Goal: Find contact information: Find contact information

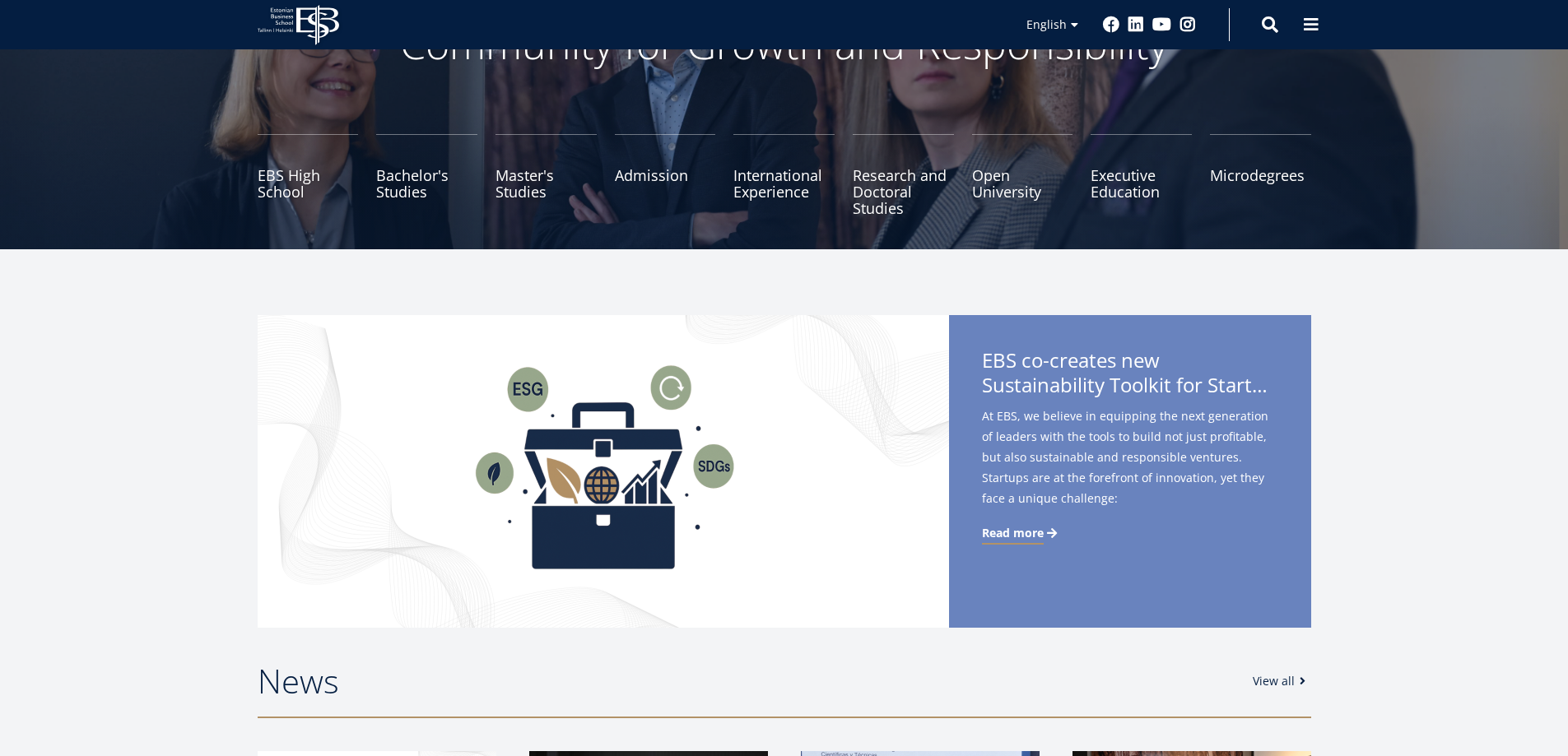
scroll to position [164, 0]
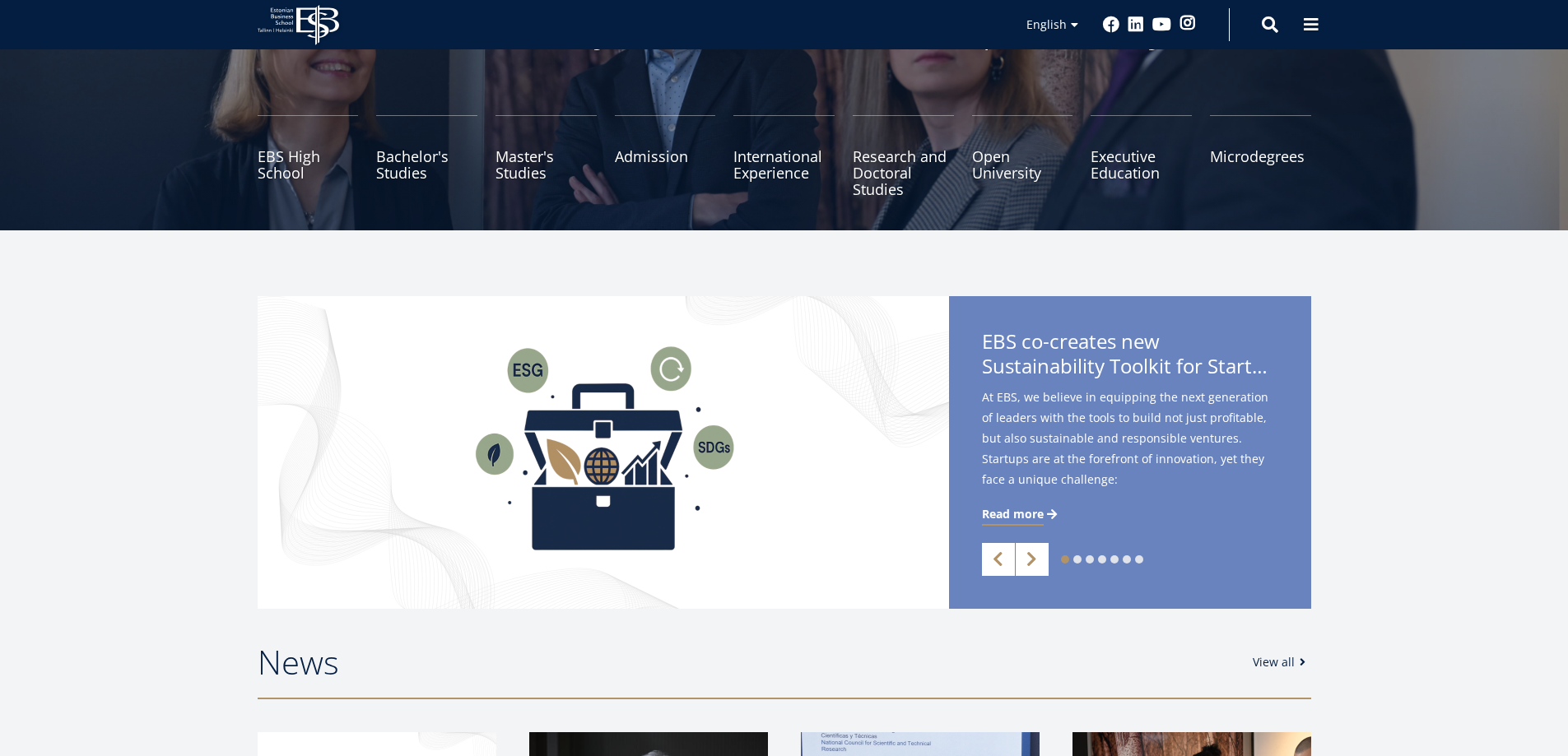
click at [1187, 20] on link "Instagram" at bounding box center [1188, 23] width 17 height 17
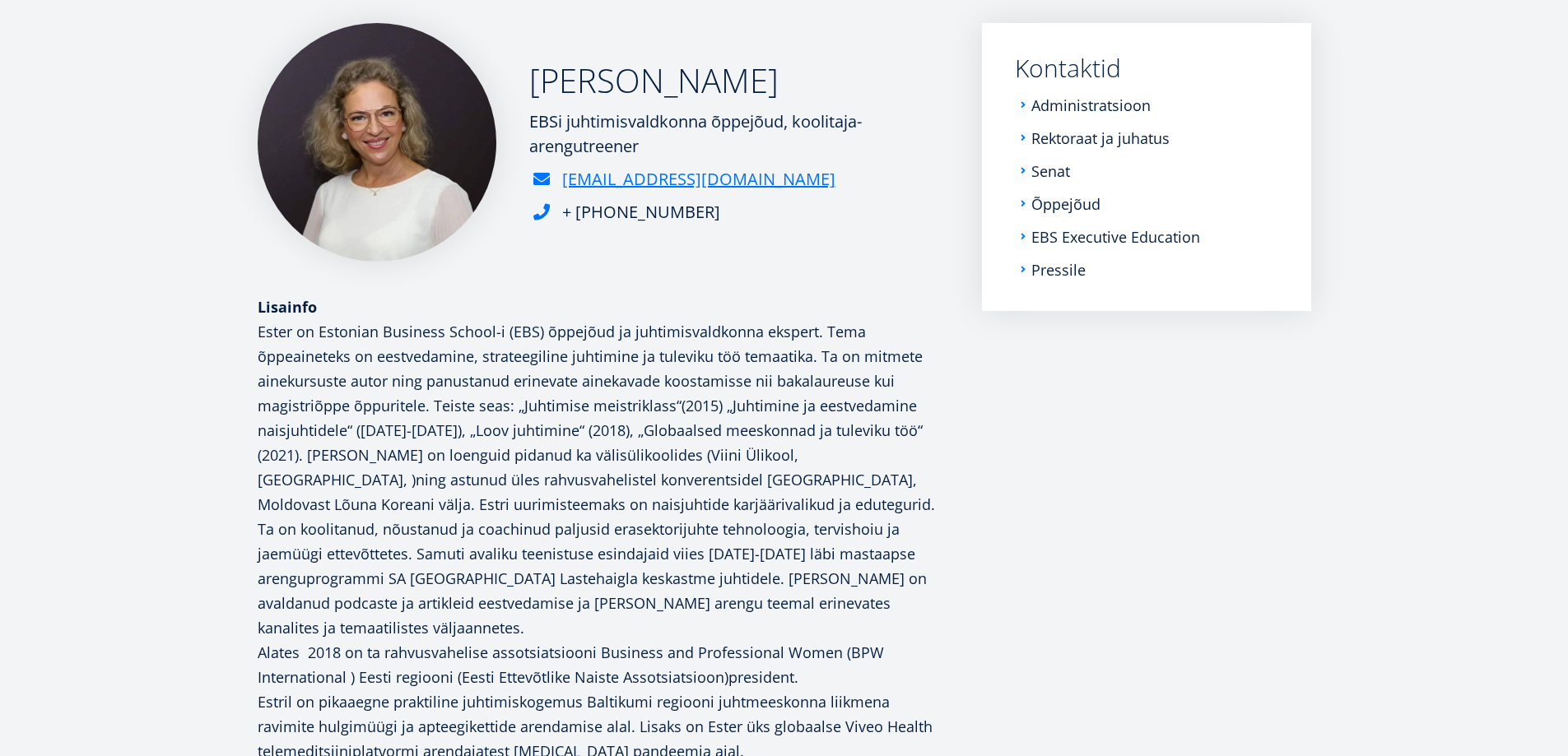
scroll to position [13, 0]
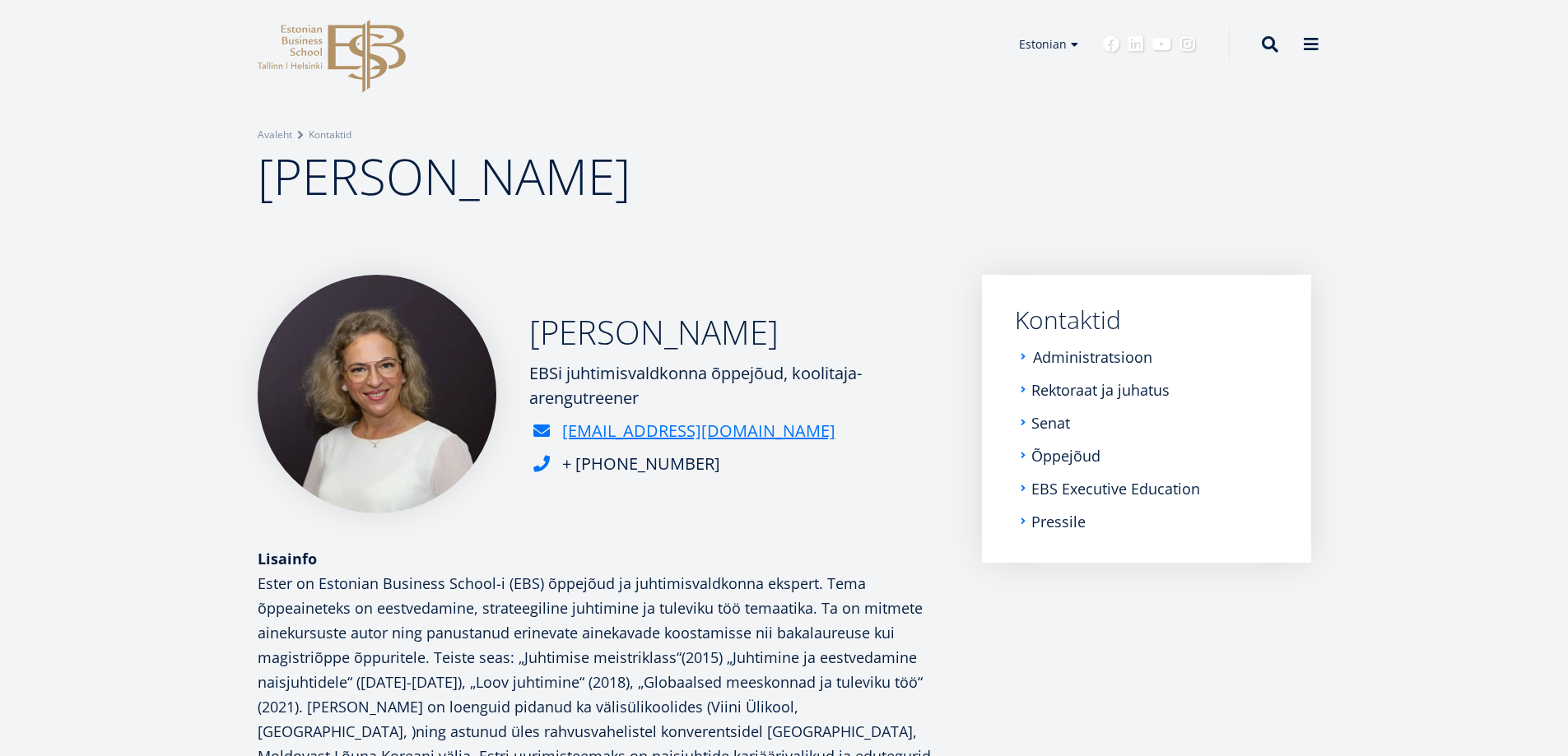
click at [1081, 350] on link "Administratsioon" at bounding box center [1093, 357] width 120 height 17
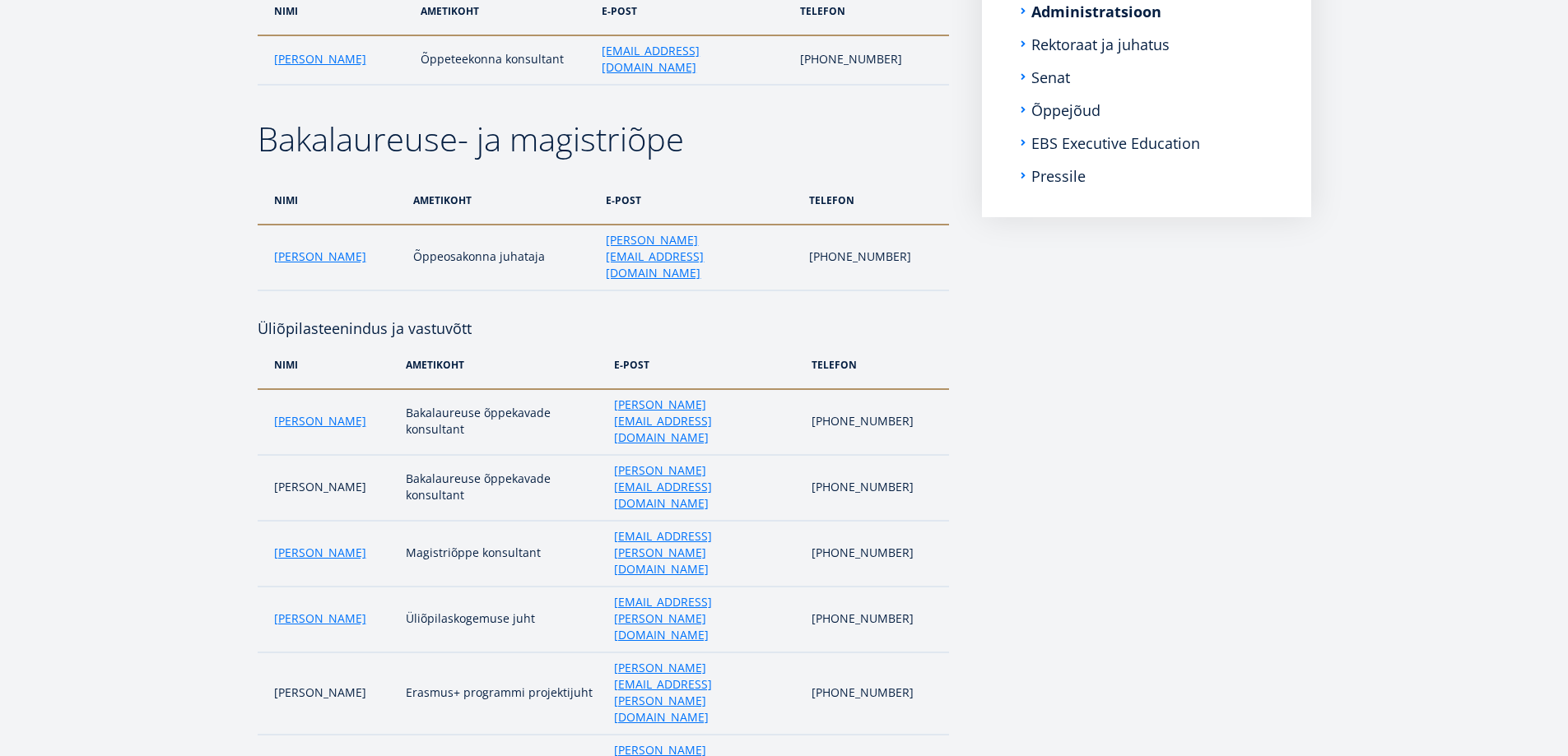
scroll to position [412, 0]
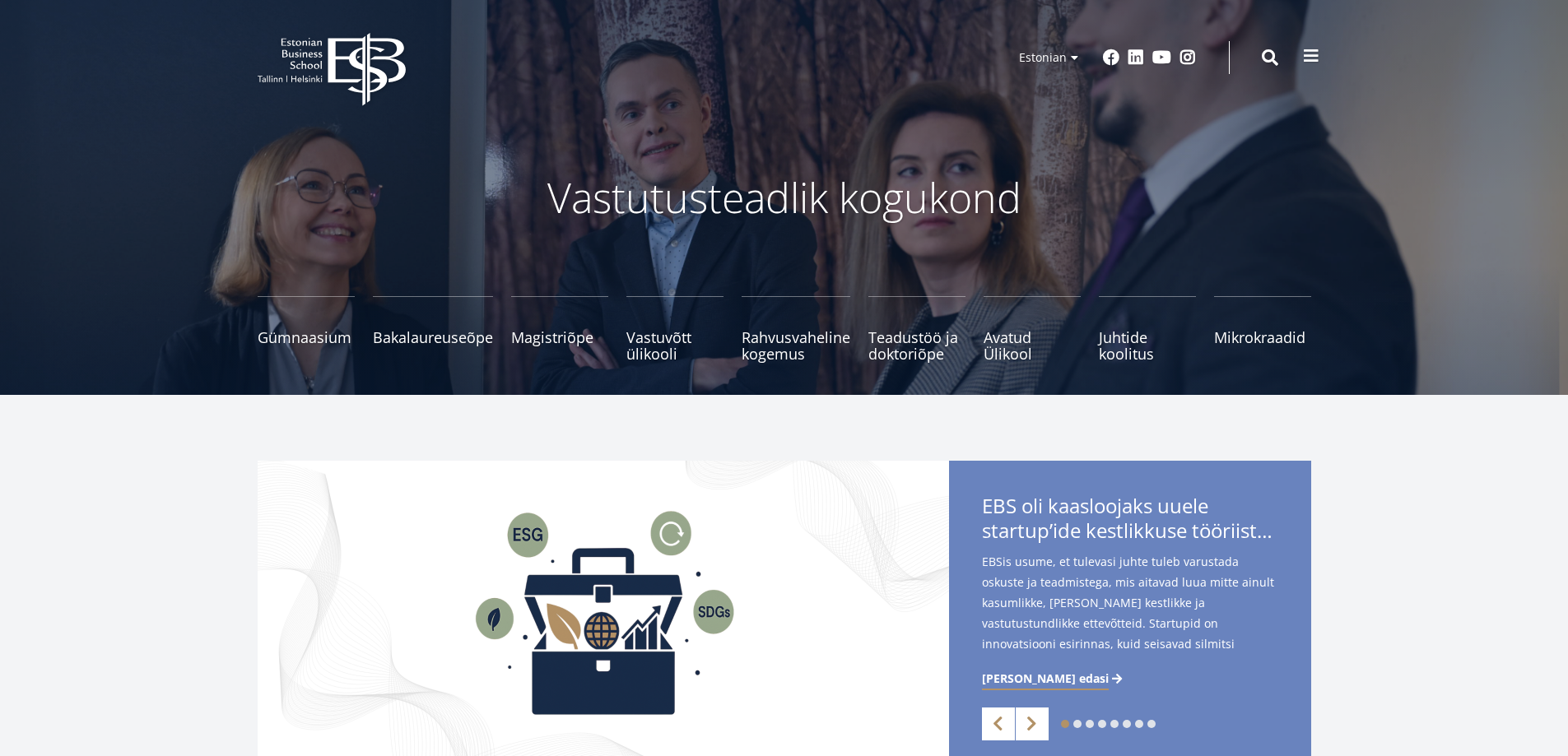
click at [1315, 63] on span at bounding box center [1311, 56] width 17 height 17
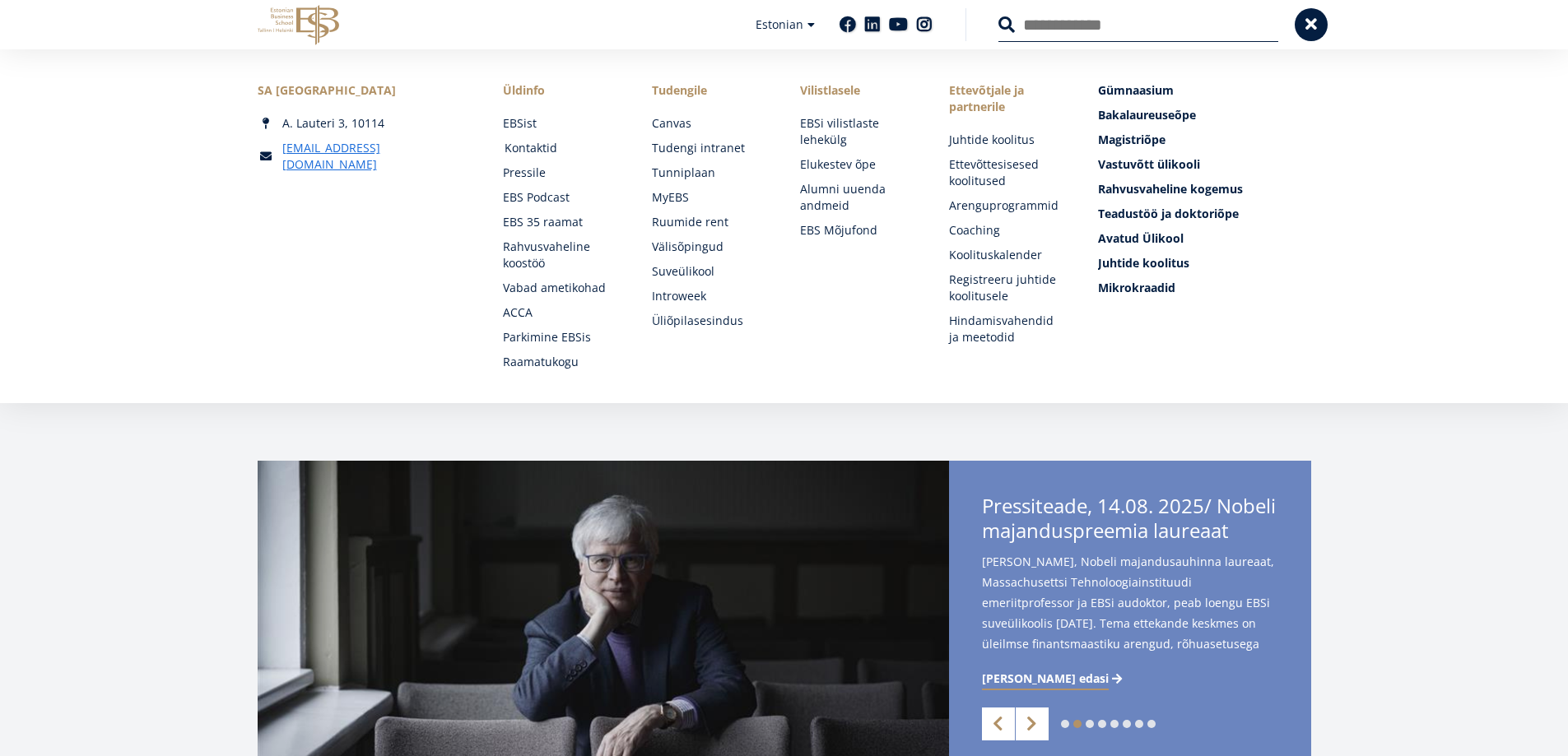
click at [520, 147] on link "Kontaktid" at bounding box center [562, 148] width 116 height 17
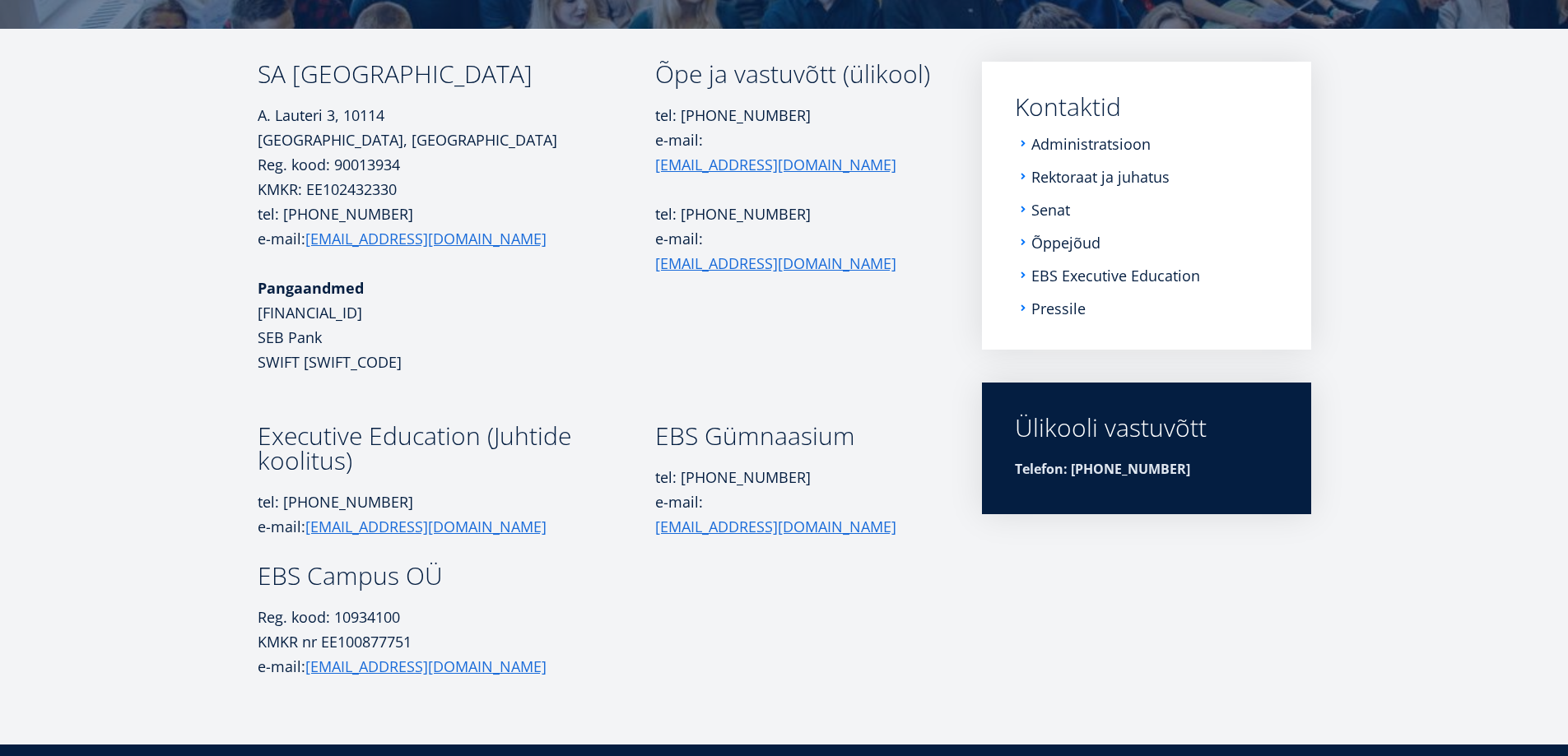
scroll to position [246, 0]
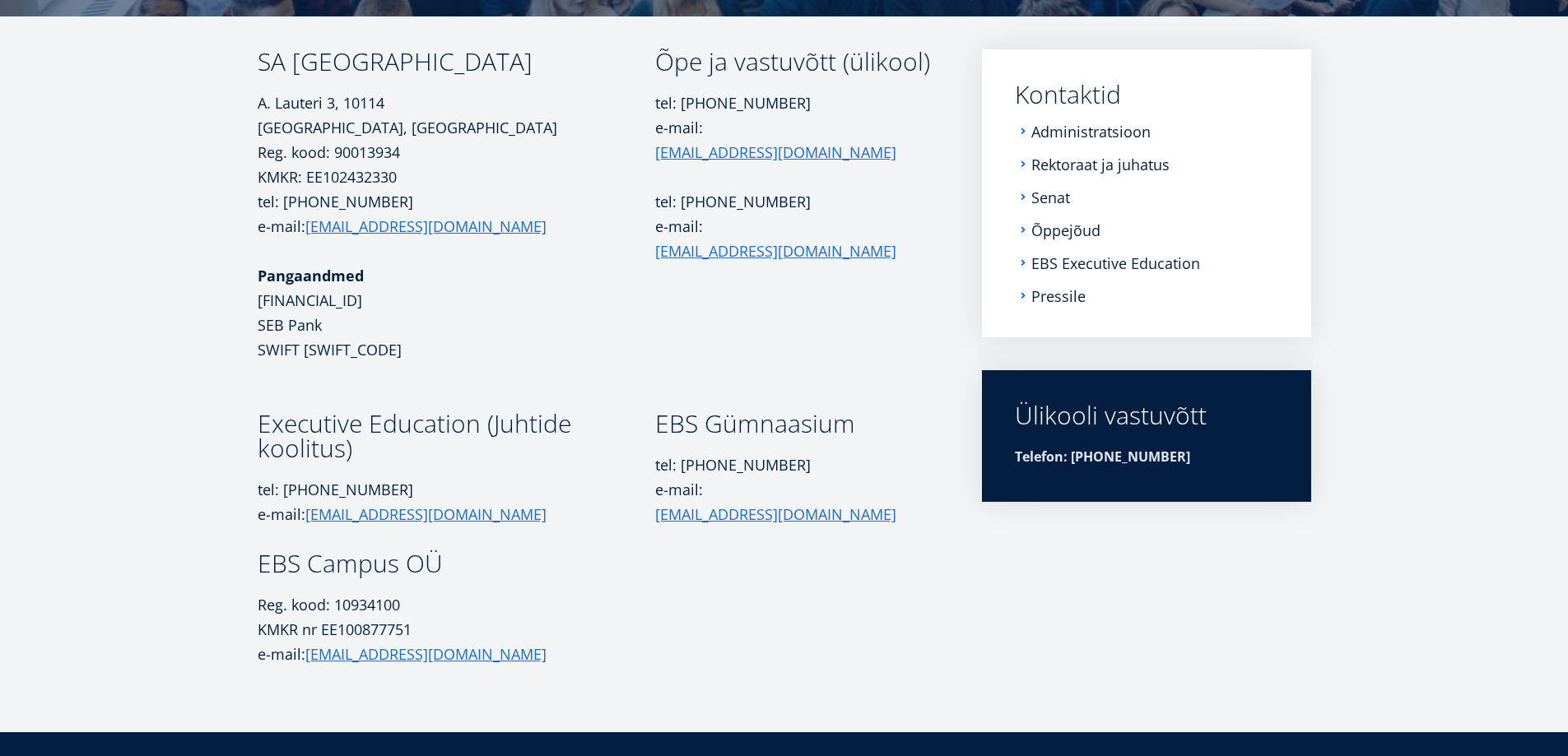
click at [1100, 153] on ul "Administratsioon Rektoraat ja juhatus Senat Õppejõud EBS Executive Education Pr…" at bounding box center [1147, 214] width 263 height 181
click at [1100, 161] on link "Rektoraat ja juhatus" at bounding box center [1102, 164] width 138 height 17
click at [1053, 139] on link "Administratsioon" at bounding box center [1093, 132] width 120 height 17
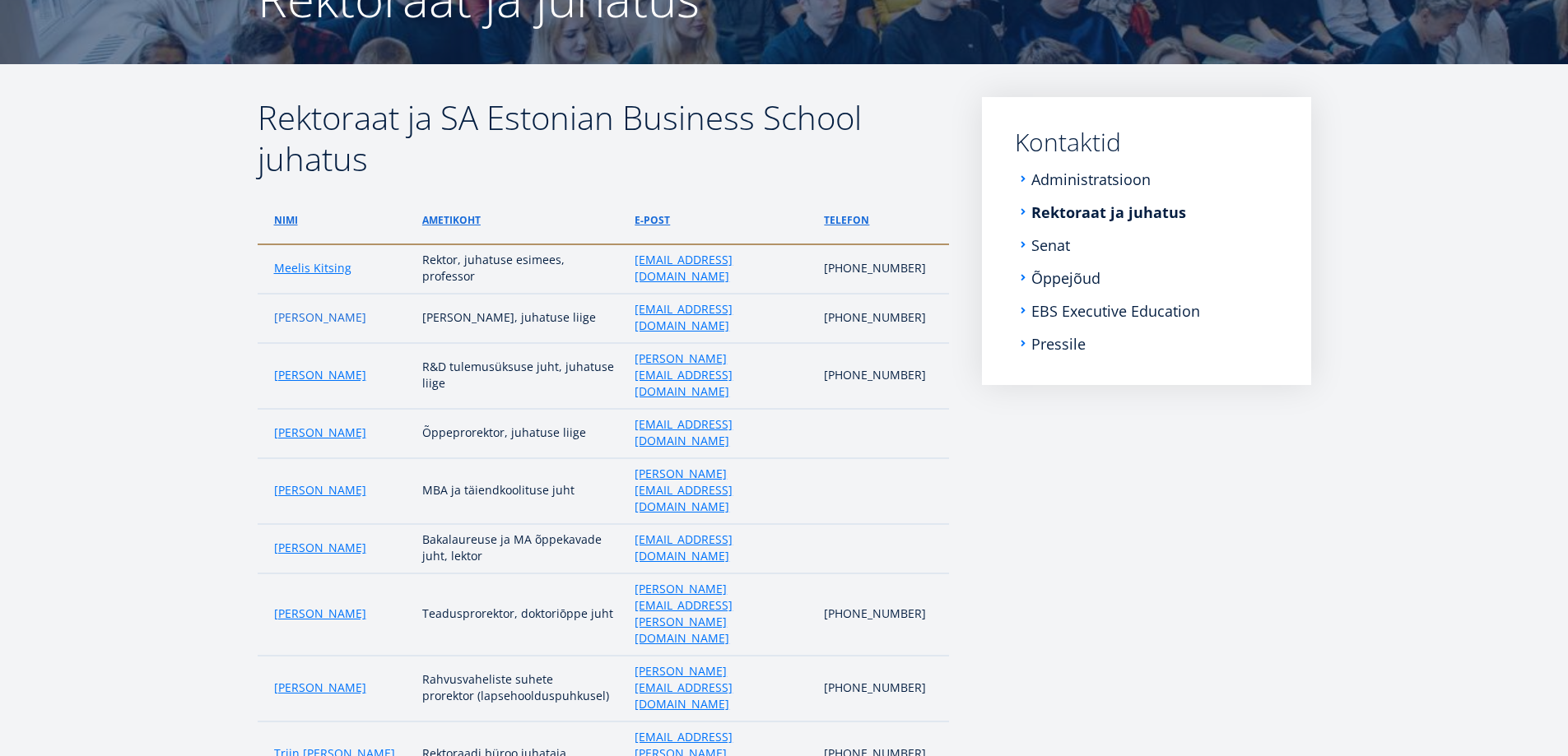
scroll to position [246, 0]
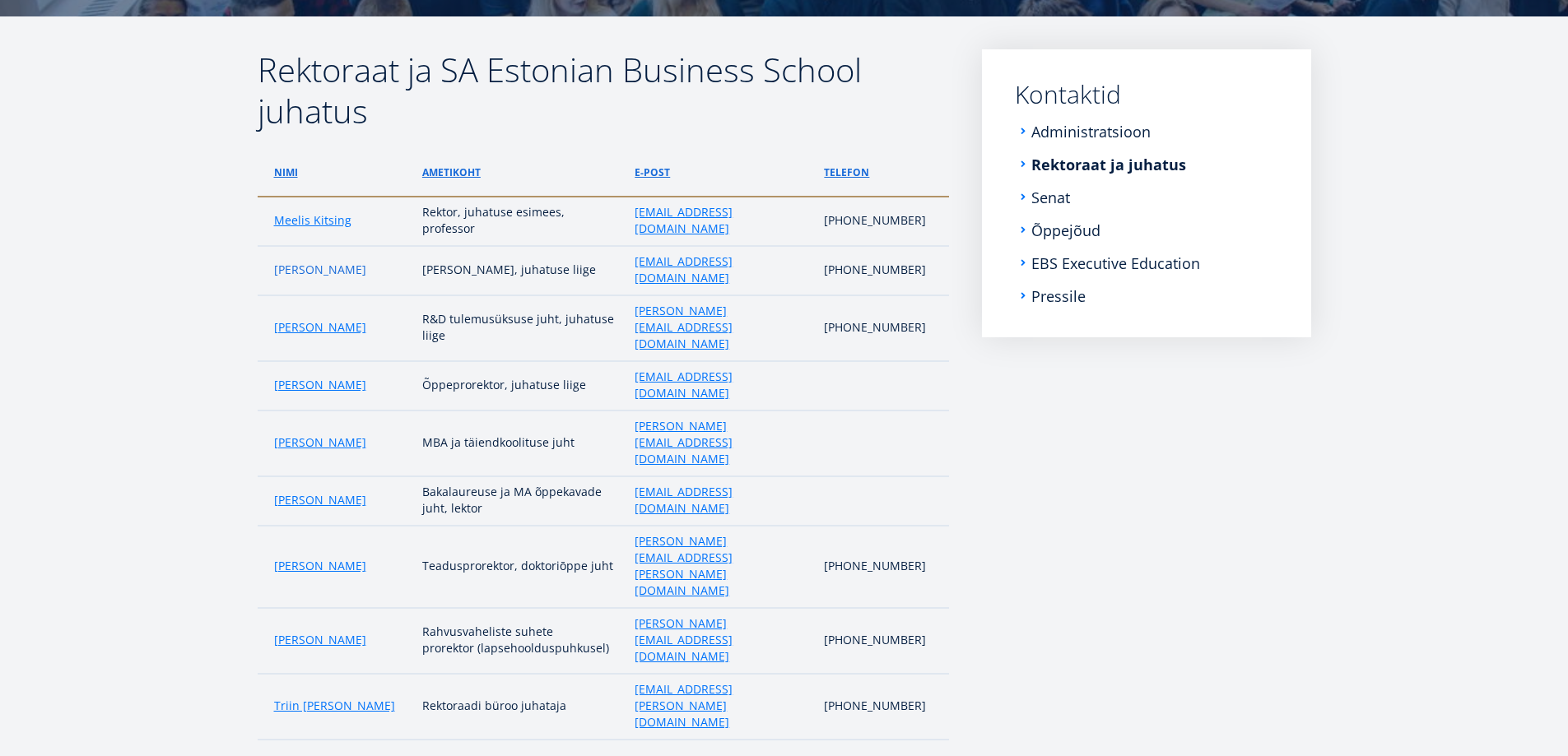
click at [318, 261] on link "[PERSON_NAME]" at bounding box center [319, 270] width 92 height 17
click at [284, 213] on link "Meelis Kitsing" at bounding box center [312, 220] width 78 height 17
click at [295, 434] on link "Jari Kukkonen" at bounding box center [319, 442] width 92 height 17
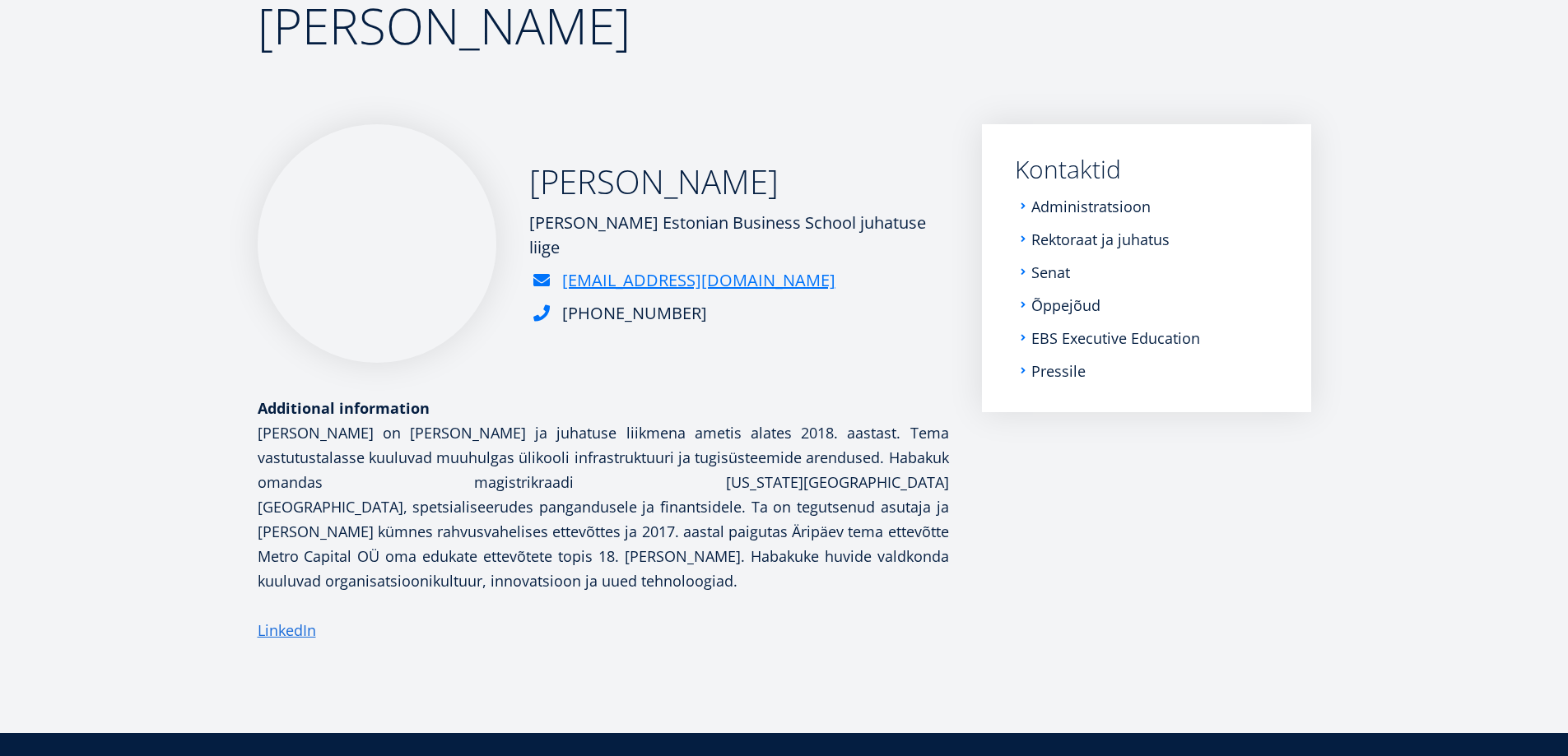
scroll to position [164, 0]
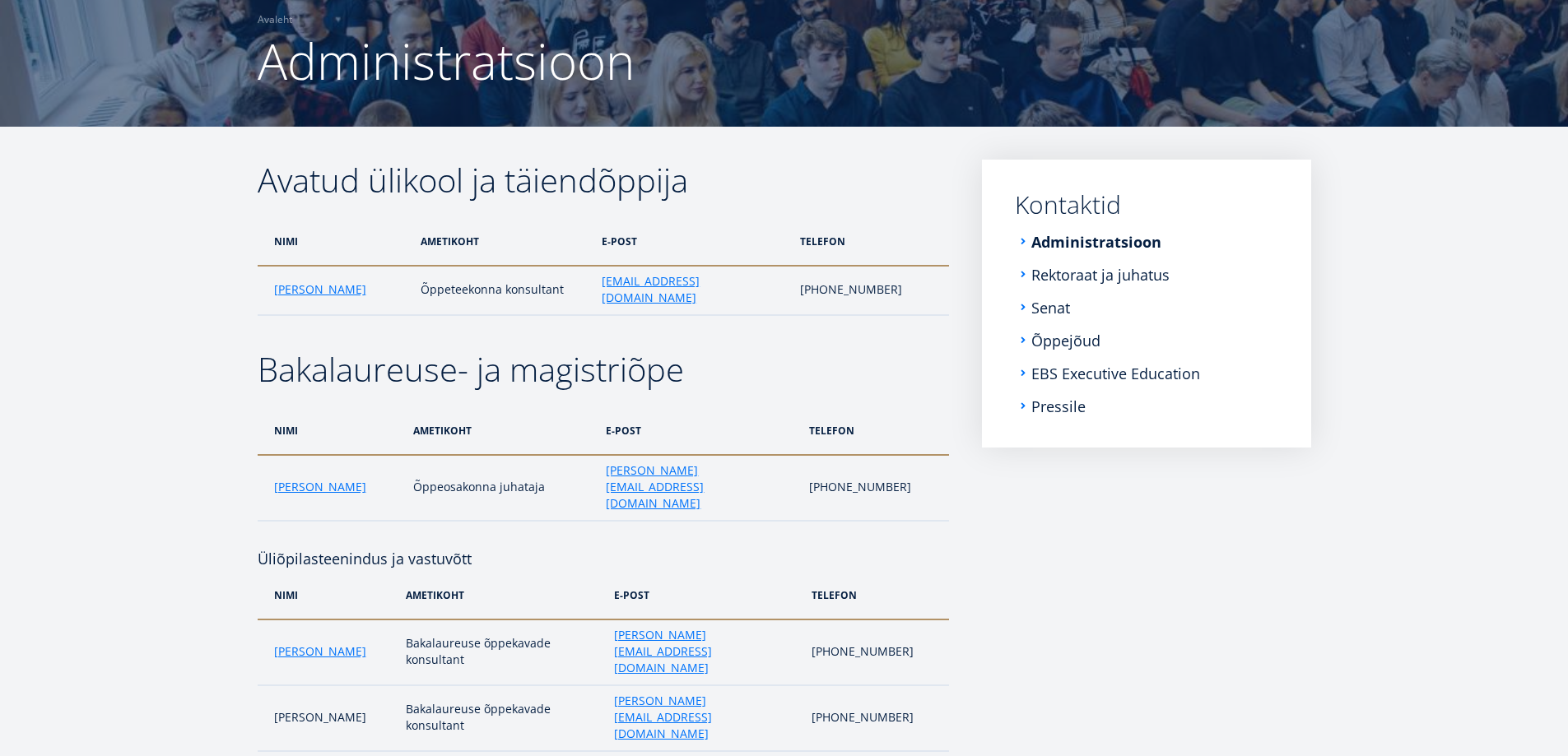
scroll to position [246, 0]
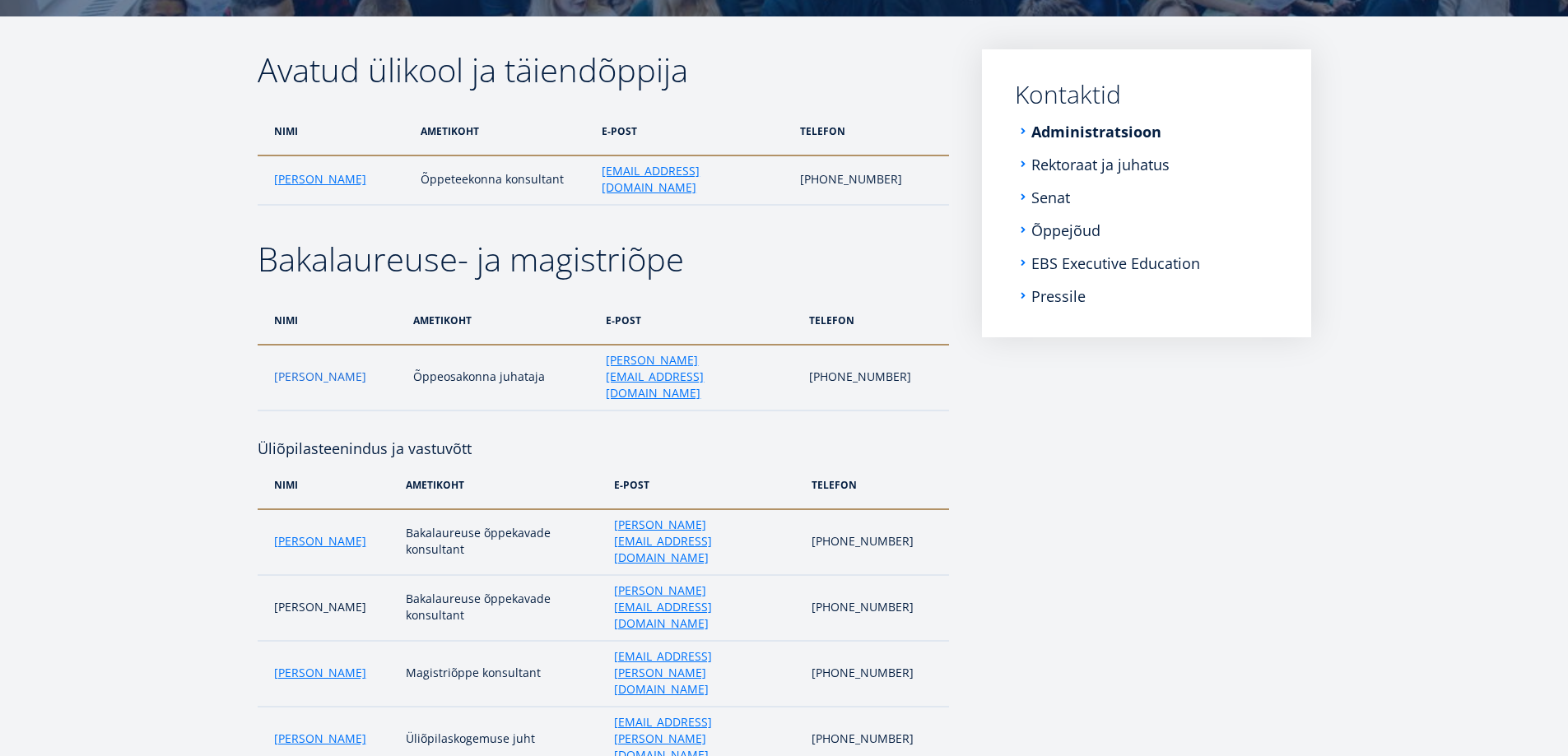
click at [291, 369] on link "Monika Siiraki" at bounding box center [319, 377] width 92 height 17
click at [1064, 229] on link "Õppejõud" at bounding box center [1067, 231] width 69 height 17
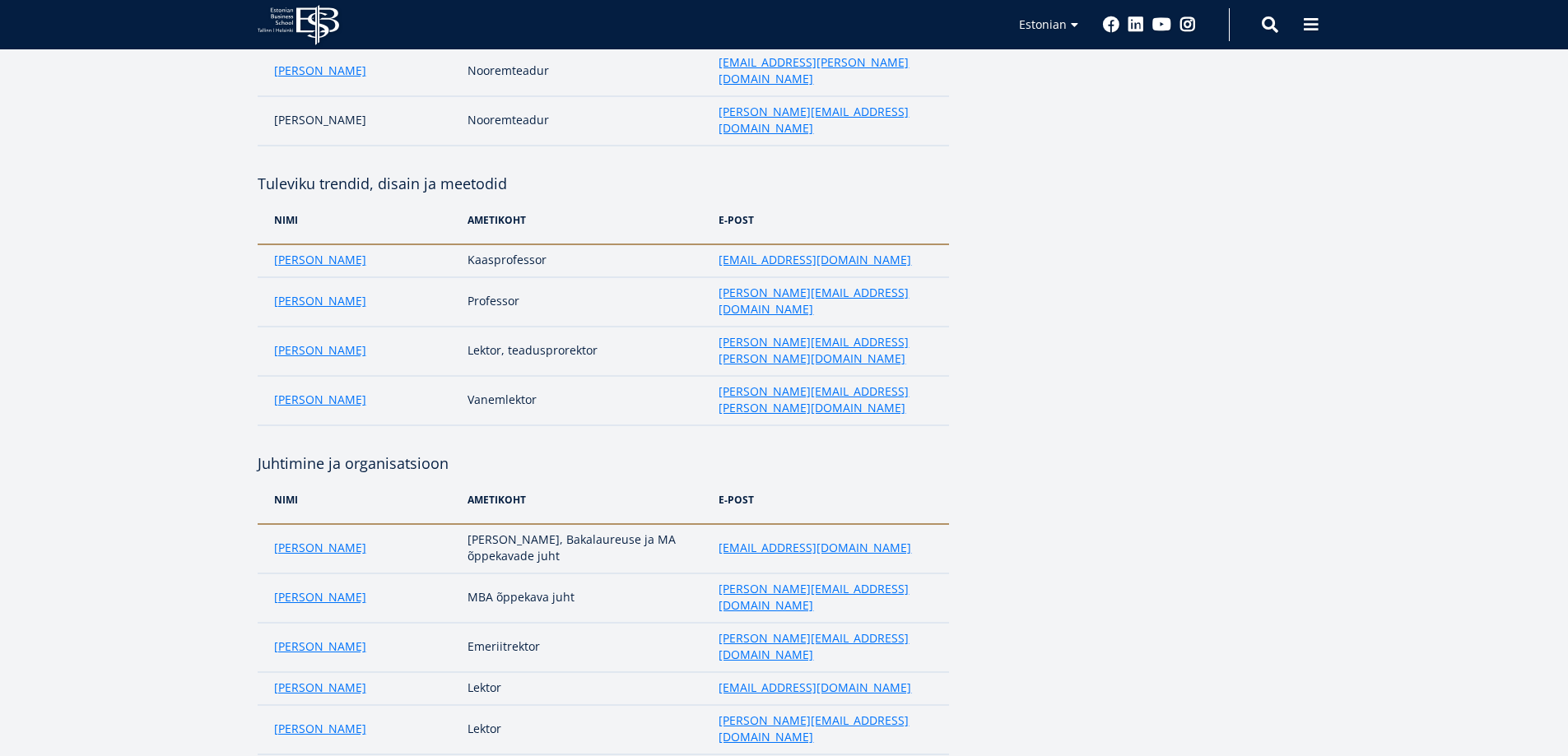
scroll to position [822, 0]
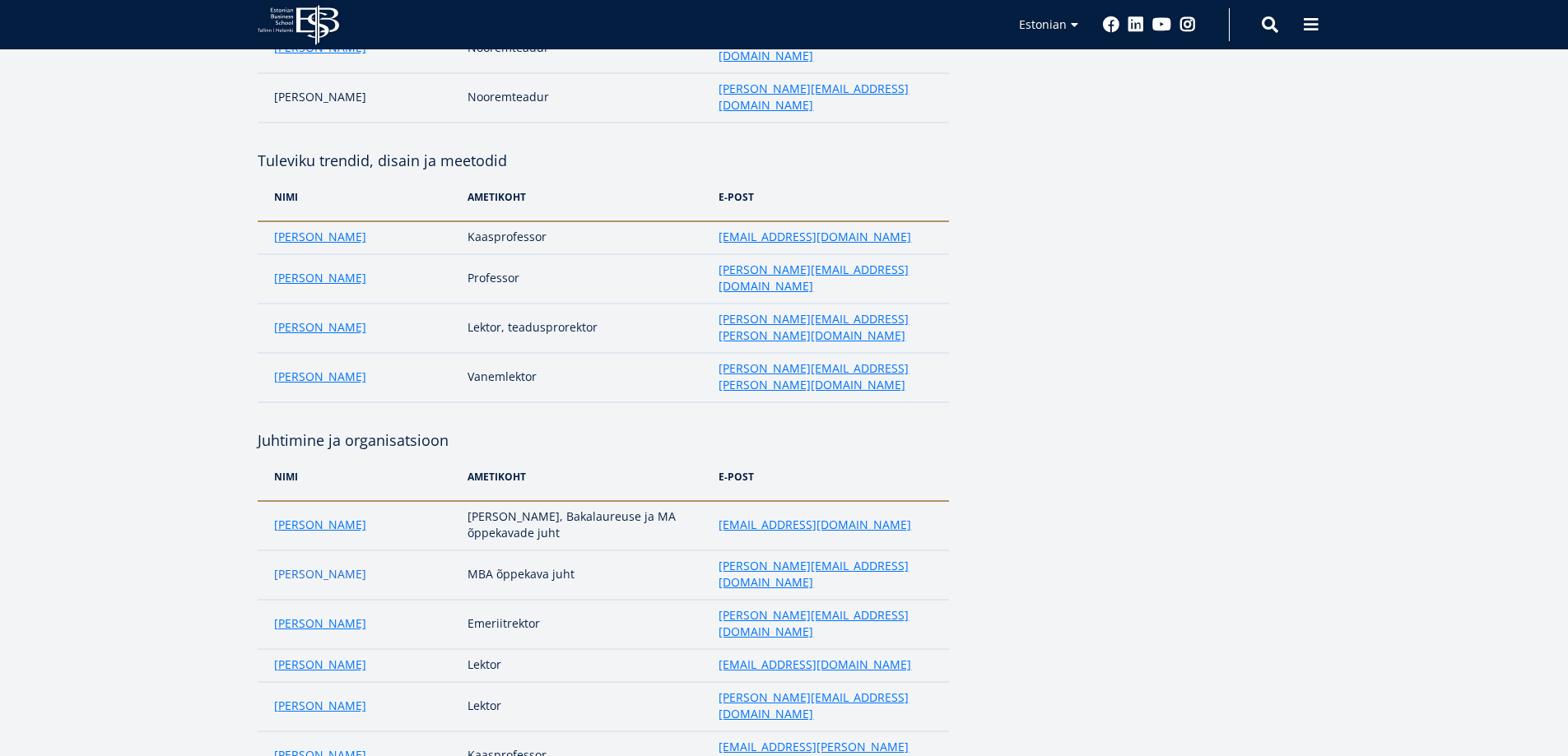
click at [297, 566] on link "[PERSON_NAME]" at bounding box center [319, 574] width 92 height 17
